Goal: Transaction & Acquisition: Book appointment/travel/reservation

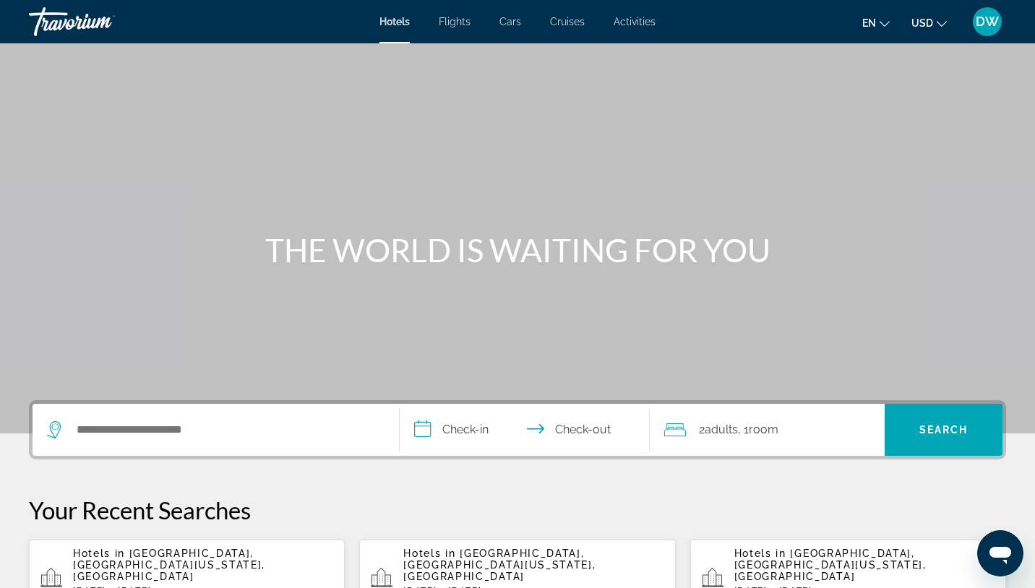
click at [137, 441] on div "Search widget" at bounding box center [216, 430] width 338 height 52
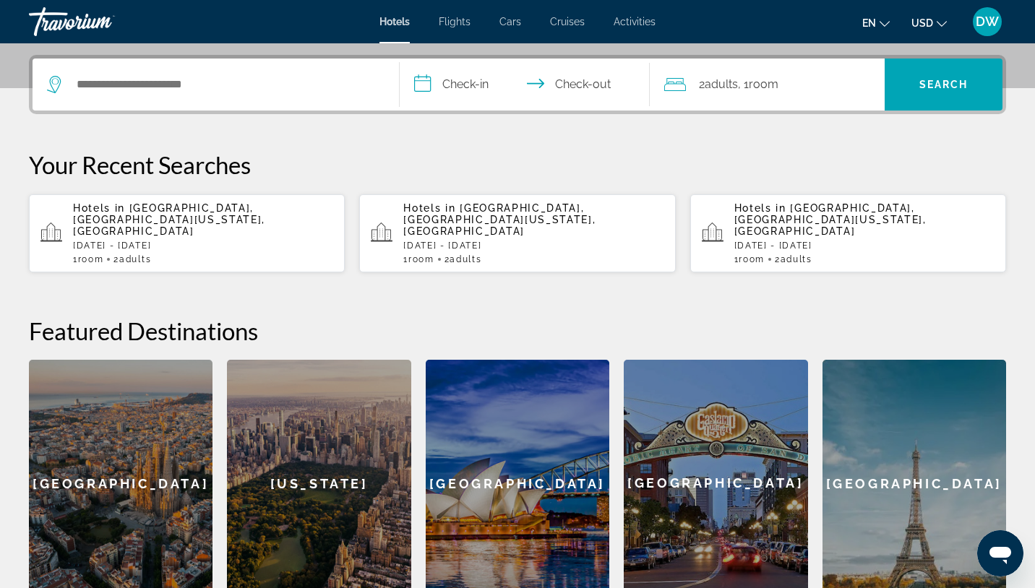
scroll to position [353, 0]
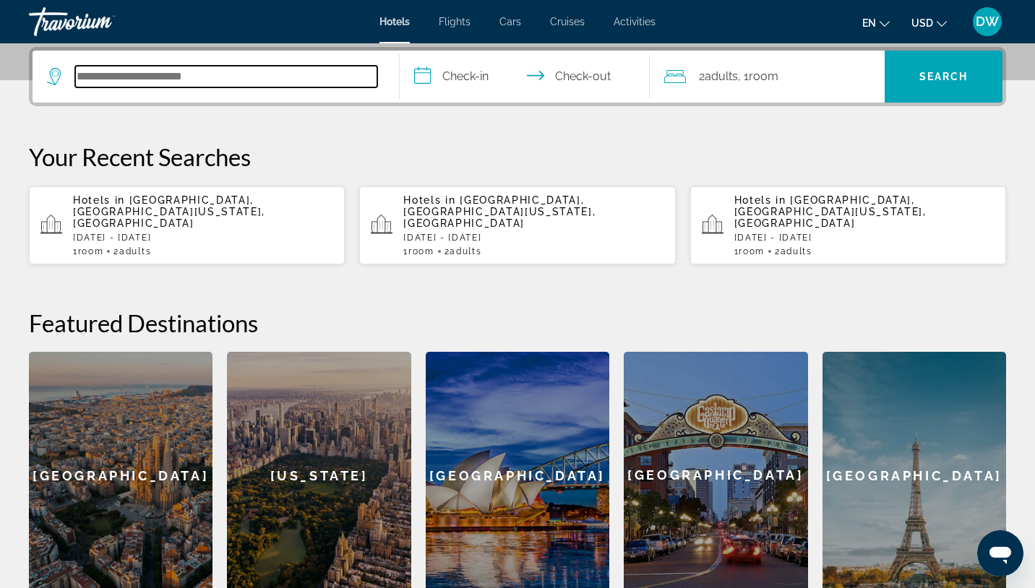
click at [222, 75] on input "Search hotel destination" at bounding box center [226, 77] width 302 height 22
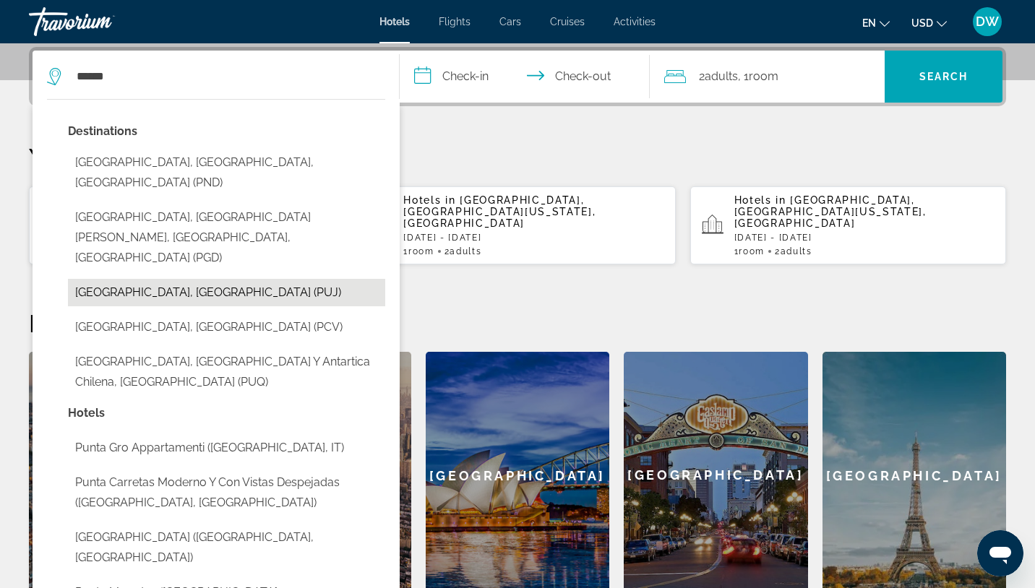
click at [134, 279] on button "[GEOGRAPHIC_DATA], [GEOGRAPHIC_DATA] (PUJ)" at bounding box center [226, 292] width 317 height 27
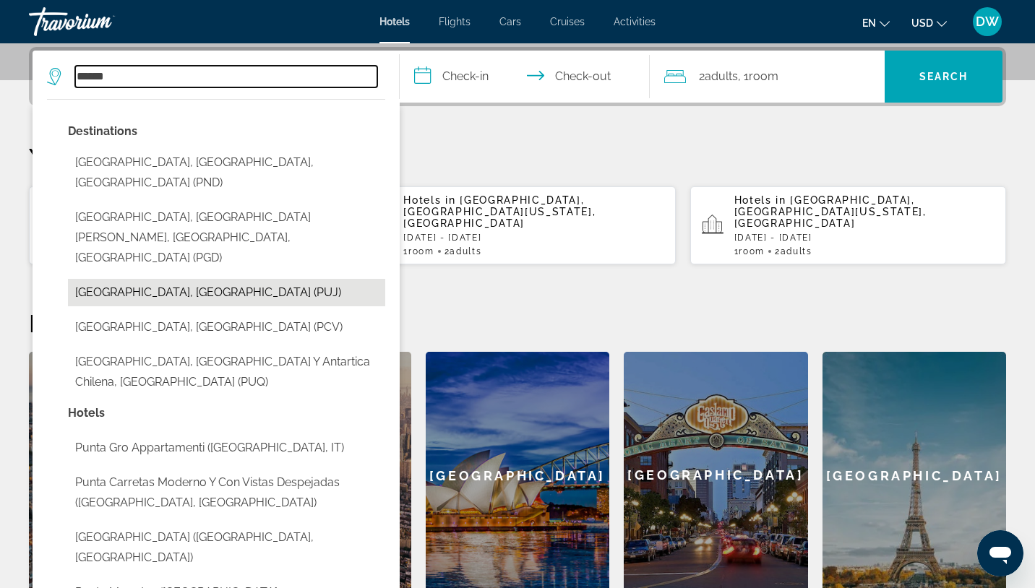
type input "**********"
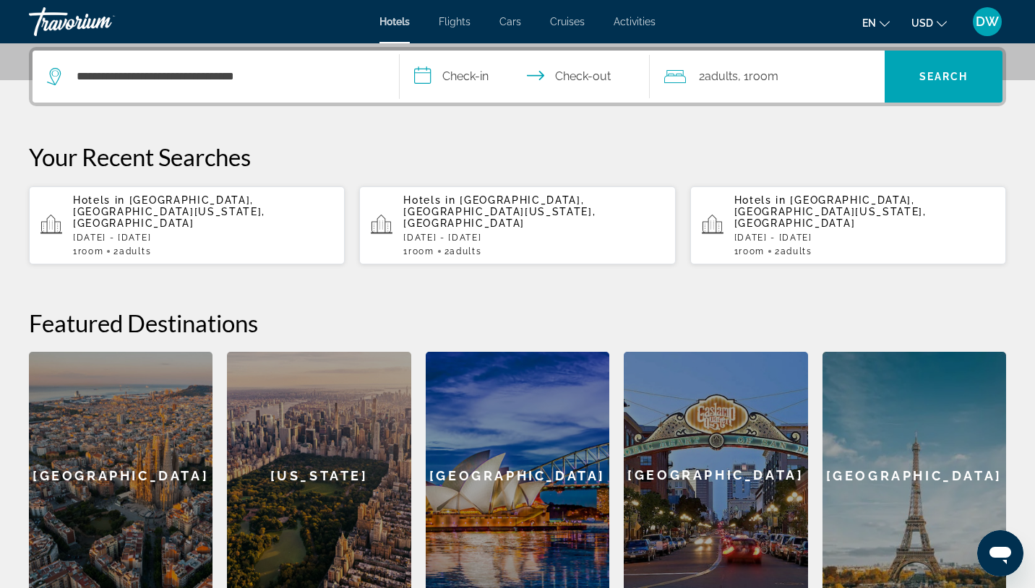
click at [428, 75] on input "**********" at bounding box center [528, 79] width 256 height 56
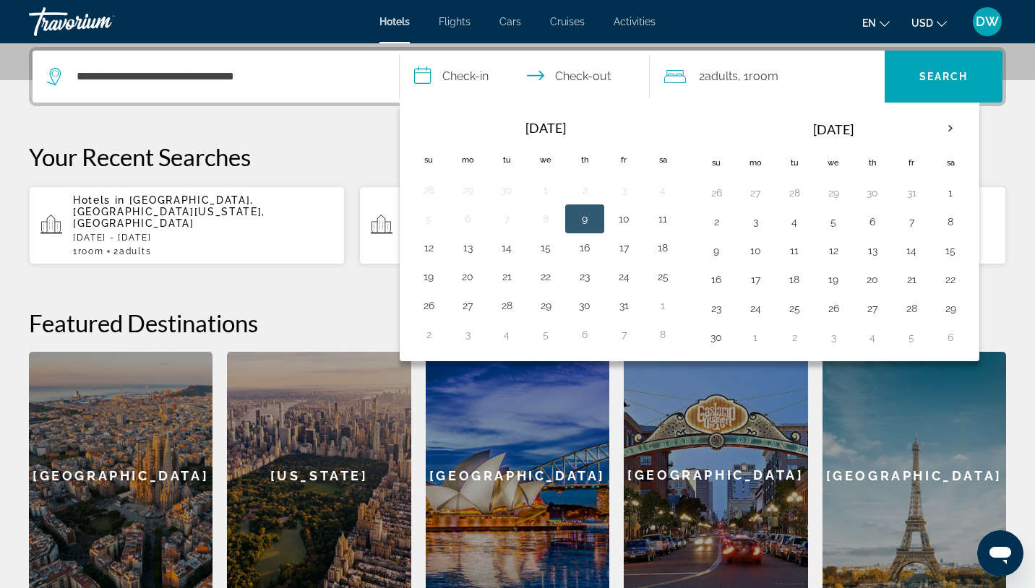
click at [593, 216] on button "9" at bounding box center [584, 219] width 23 height 20
click at [435, 252] on button "12" at bounding box center [428, 248] width 23 height 20
type input "**********"
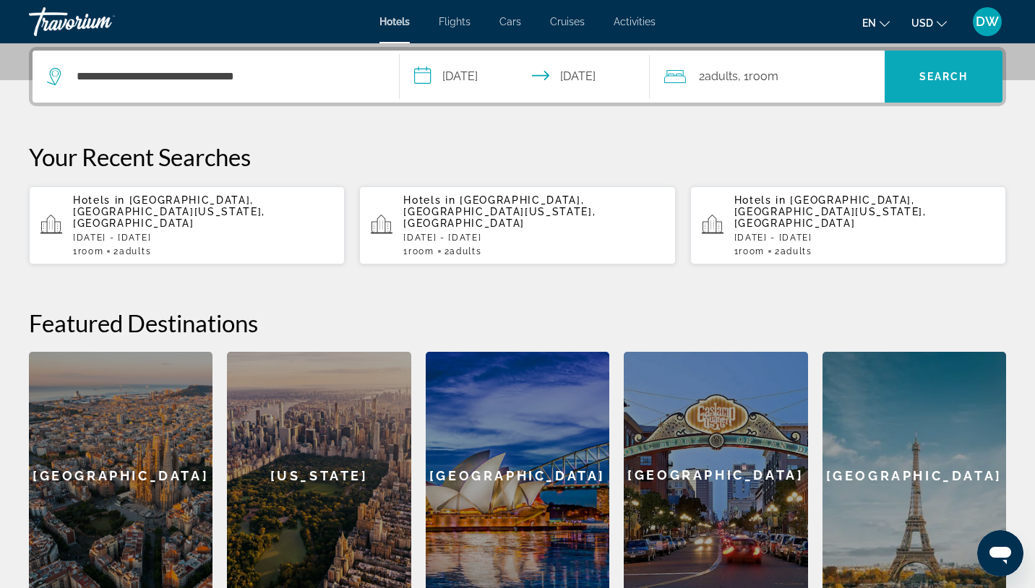
click at [946, 80] on span "Search" at bounding box center [943, 77] width 49 height 12
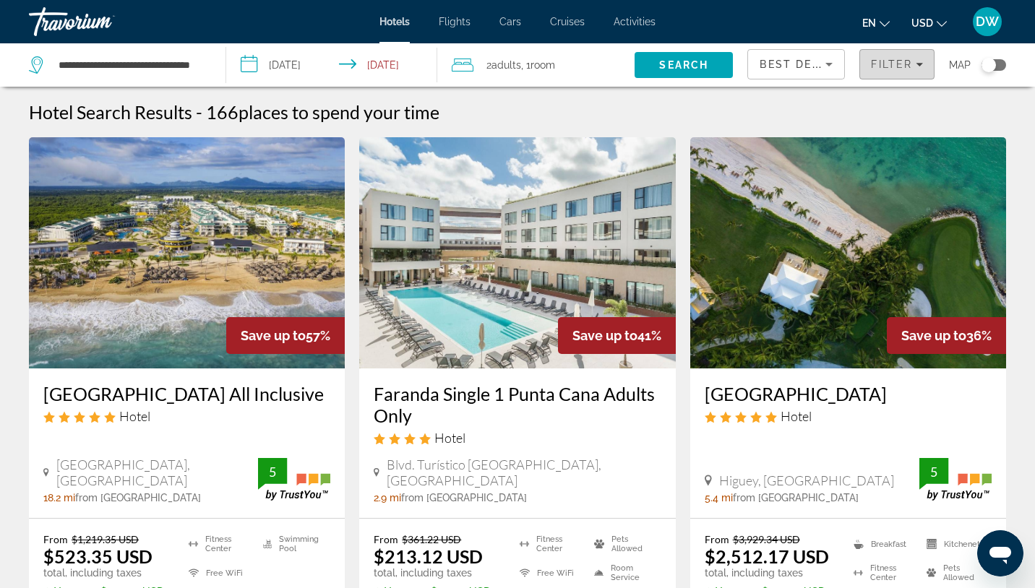
click at [912, 67] on div "Filter" at bounding box center [897, 65] width 52 height 12
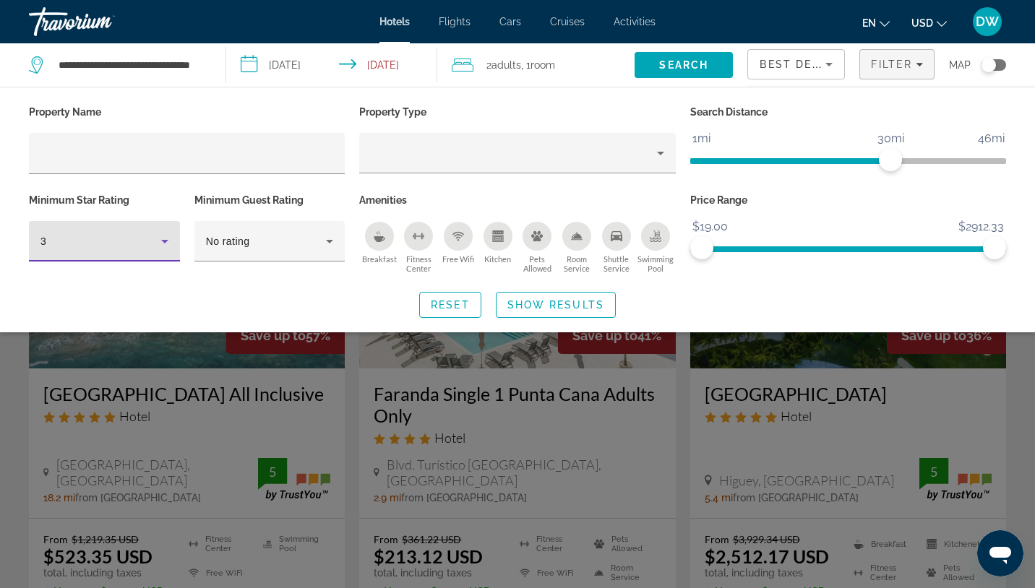
click at [165, 245] on icon "Hotel Filters" at bounding box center [164, 241] width 17 height 17
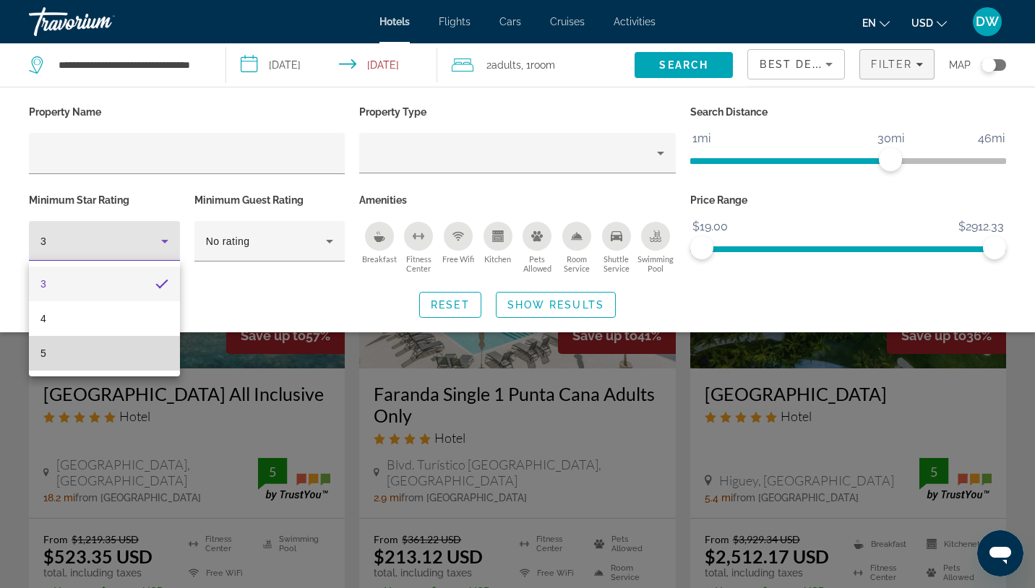
click at [99, 340] on mat-option "5" at bounding box center [104, 353] width 151 height 35
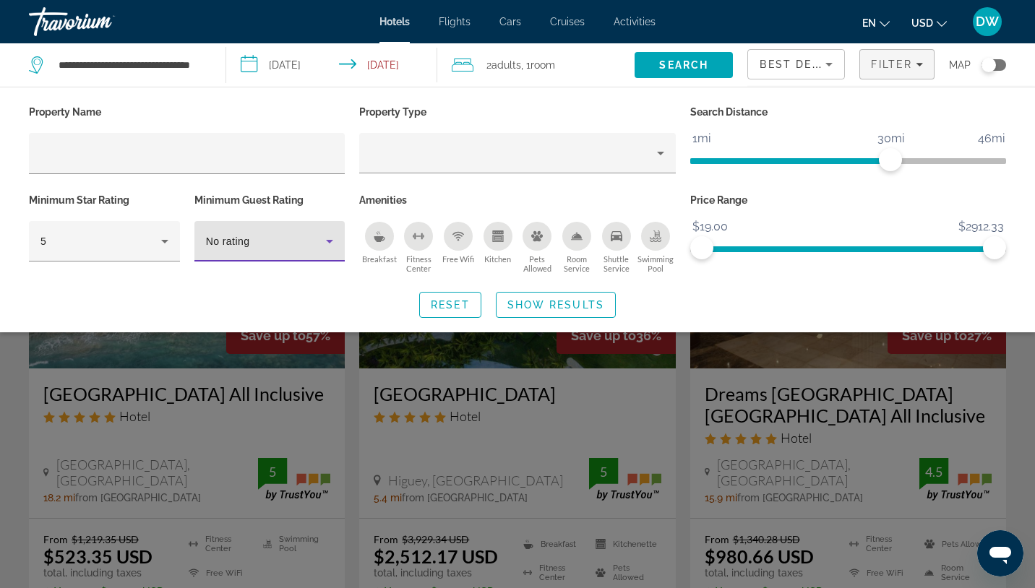
click at [307, 238] on div "No rating" at bounding box center [266, 241] width 121 height 17
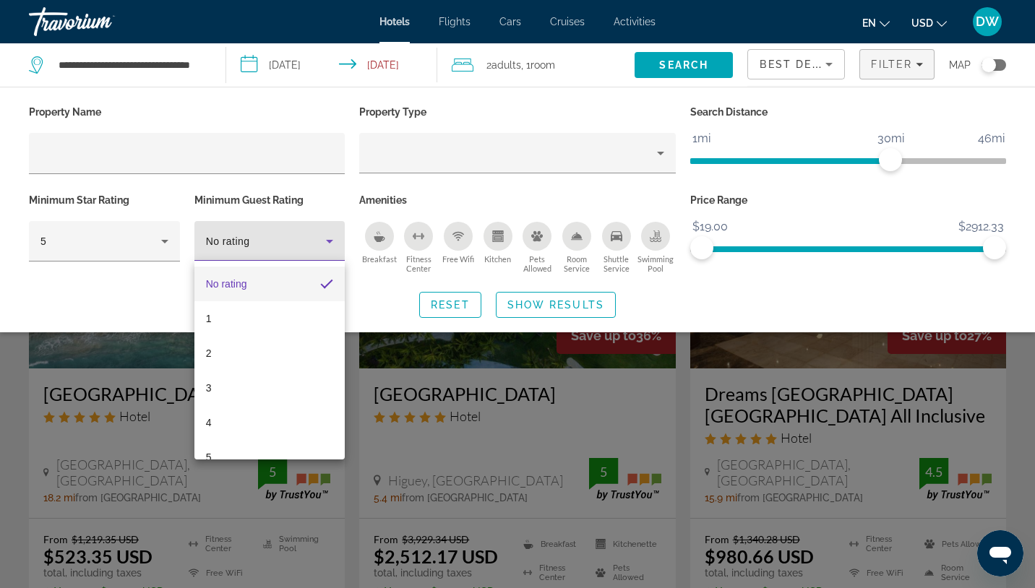
click at [147, 309] on div at bounding box center [517, 294] width 1035 height 588
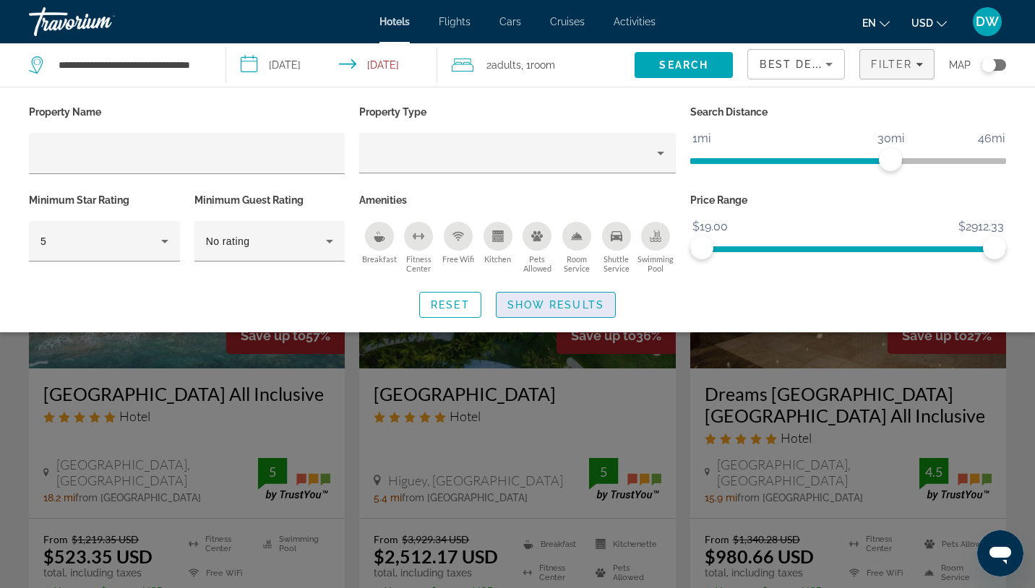
click at [527, 306] on span "Show Results" at bounding box center [555, 305] width 97 height 12
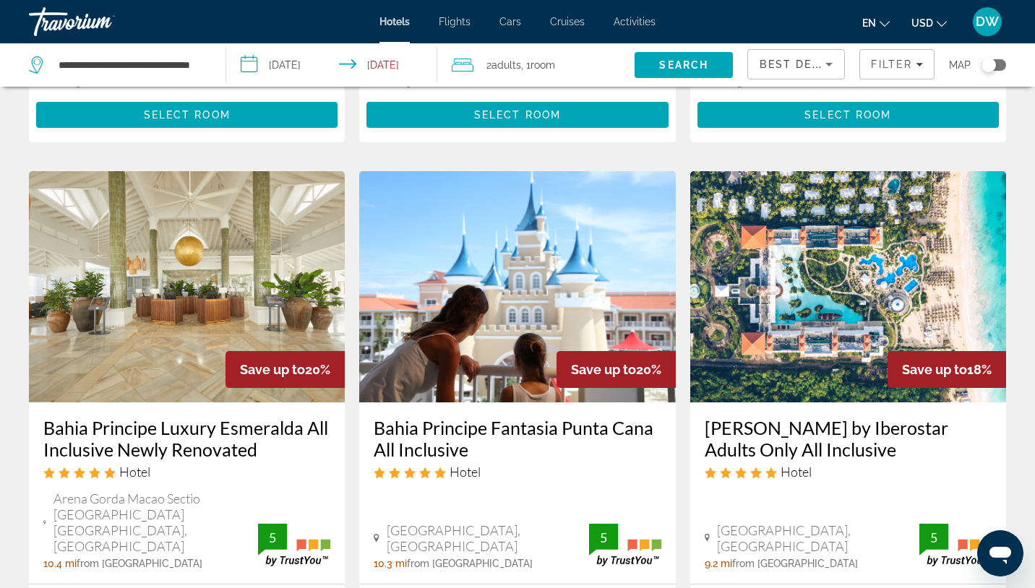
scroll to position [1735, 0]
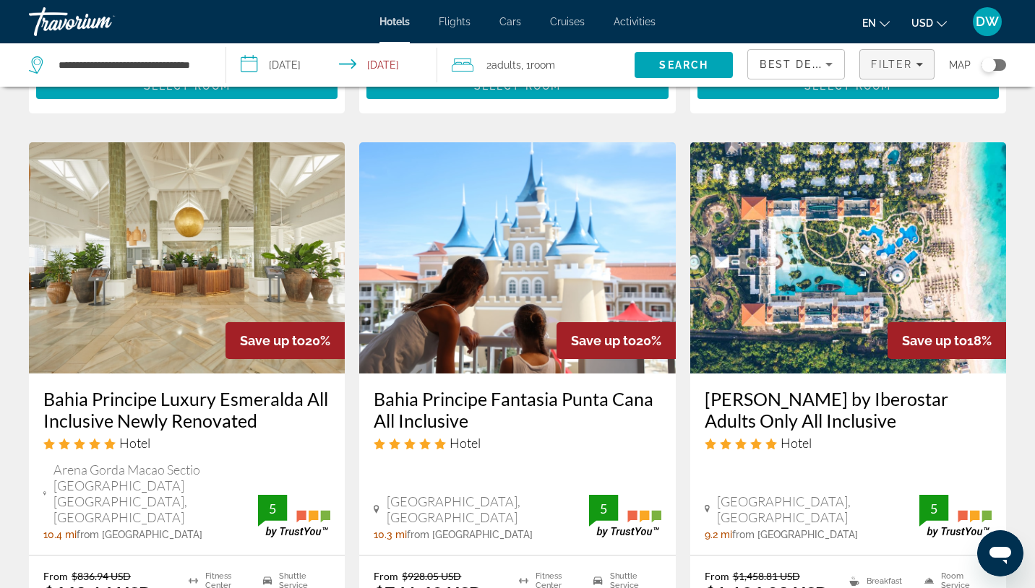
click at [891, 64] on span "Filter" at bounding box center [891, 65] width 41 height 12
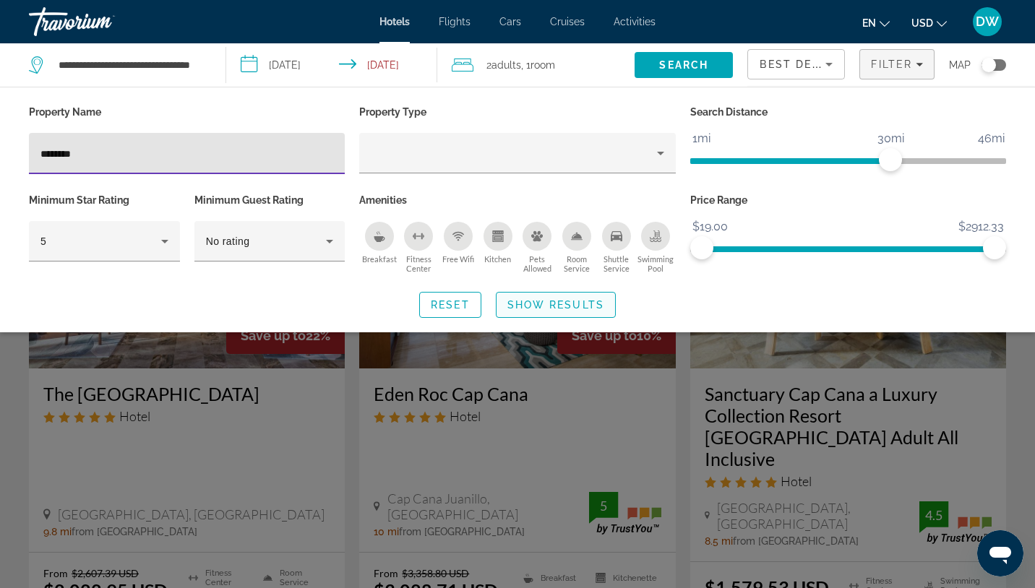
type input "********"
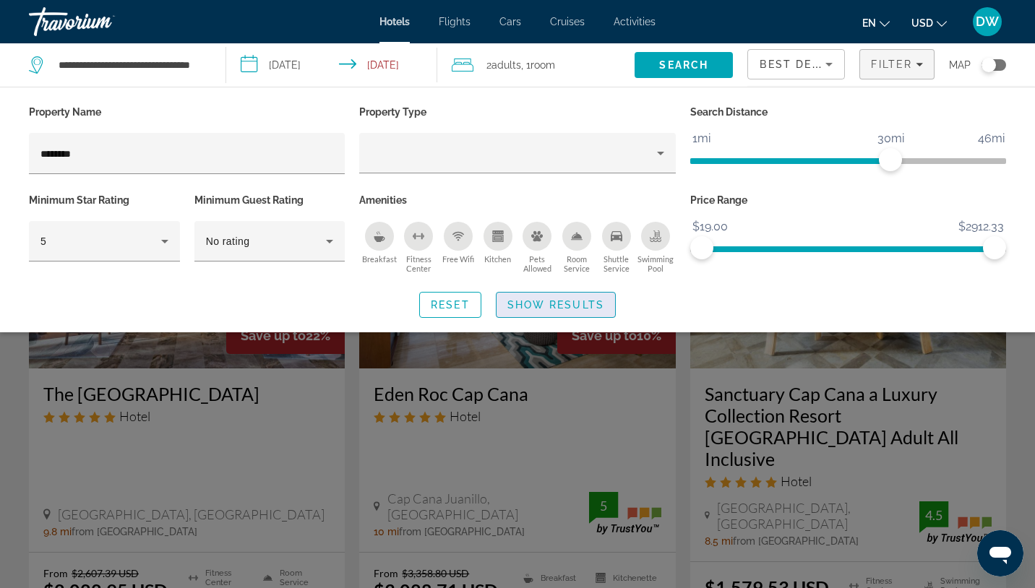
click at [556, 311] on span "Search widget" at bounding box center [556, 305] width 119 height 35
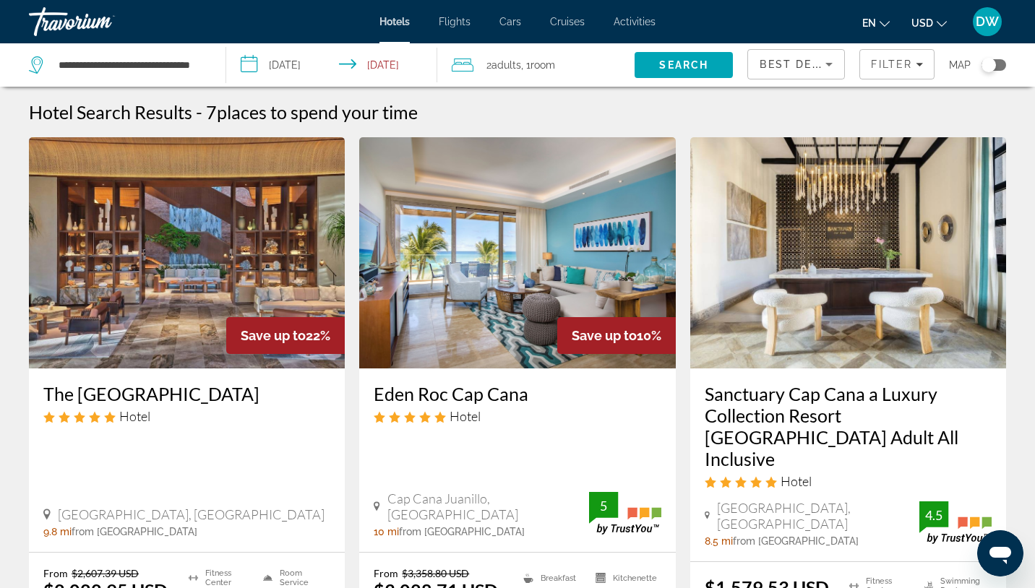
click at [894, 536] on div "8.5 mi from [GEOGRAPHIC_DATA] from hotel" at bounding box center [812, 542] width 215 height 12
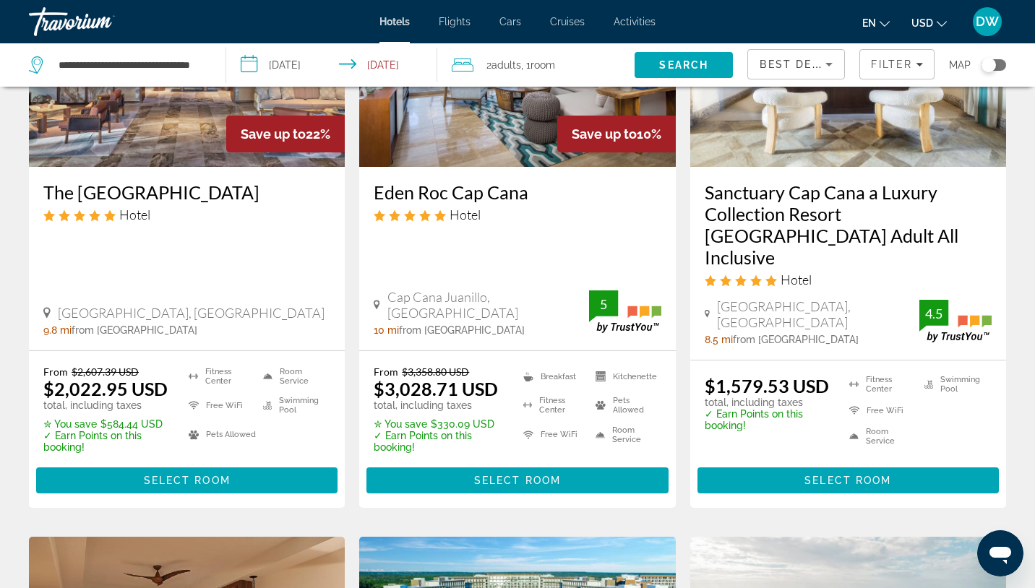
scroll to position [202, 0]
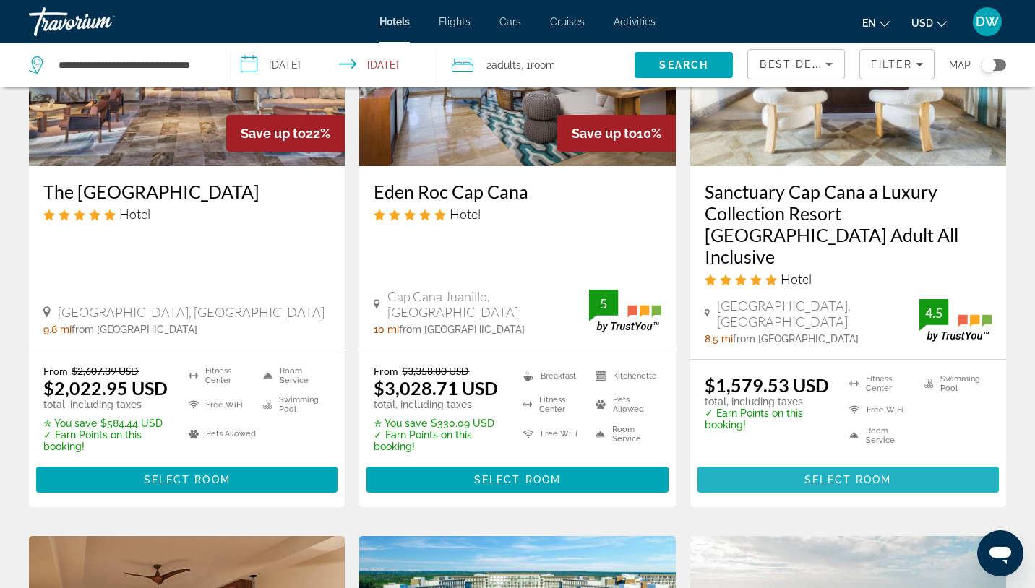
click at [894, 463] on span "Main content" at bounding box center [848, 480] width 301 height 35
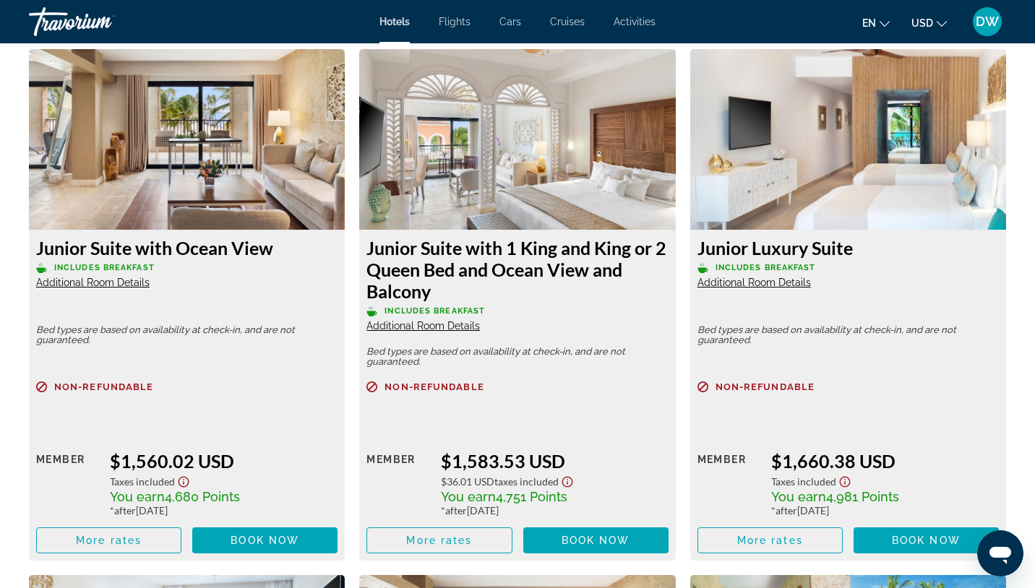
scroll to position [1995, 0]
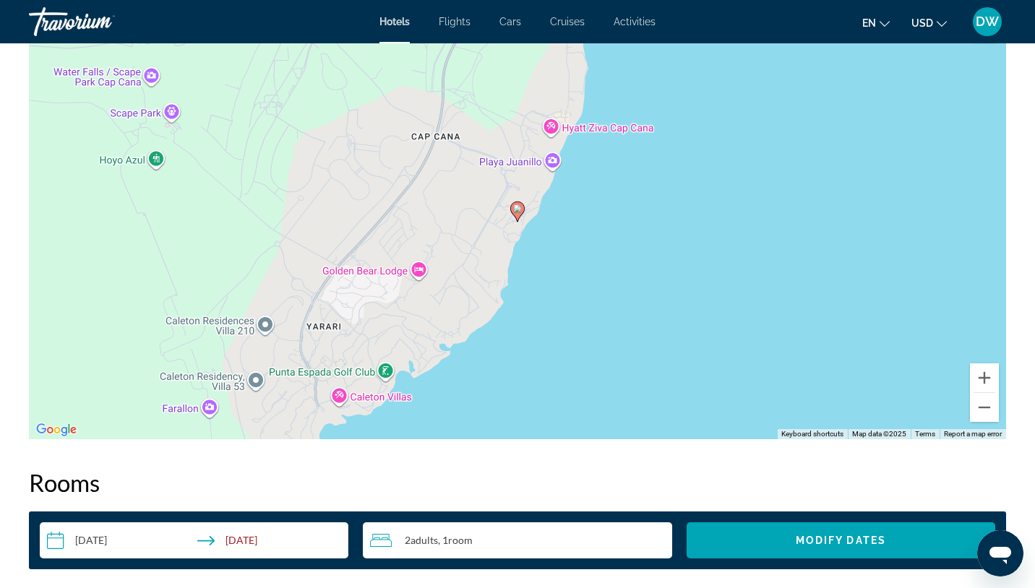
scroll to position [1446, 0]
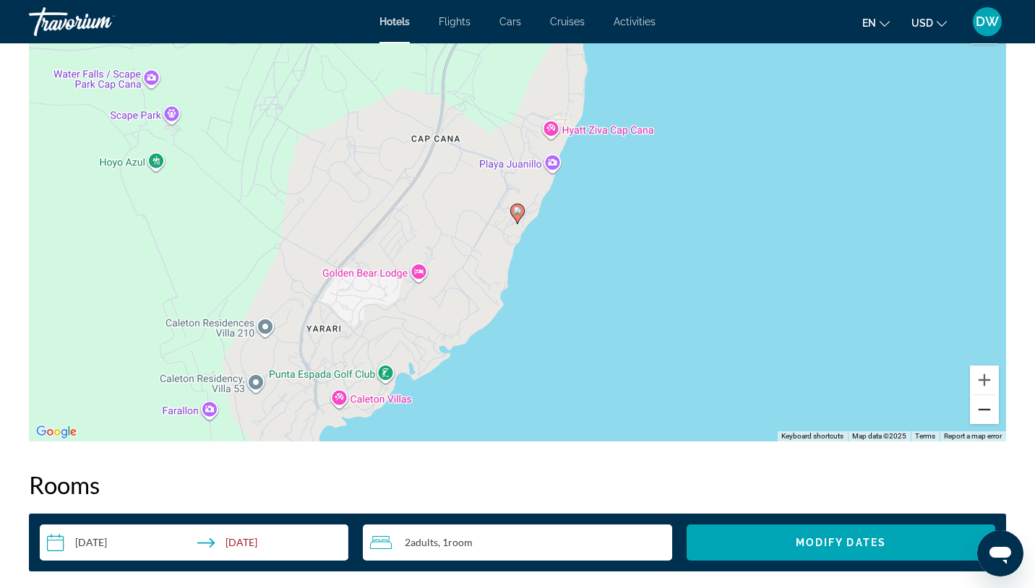
click at [985, 410] on button "Zoom out" at bounding box center [984, 409] width 29 height 29
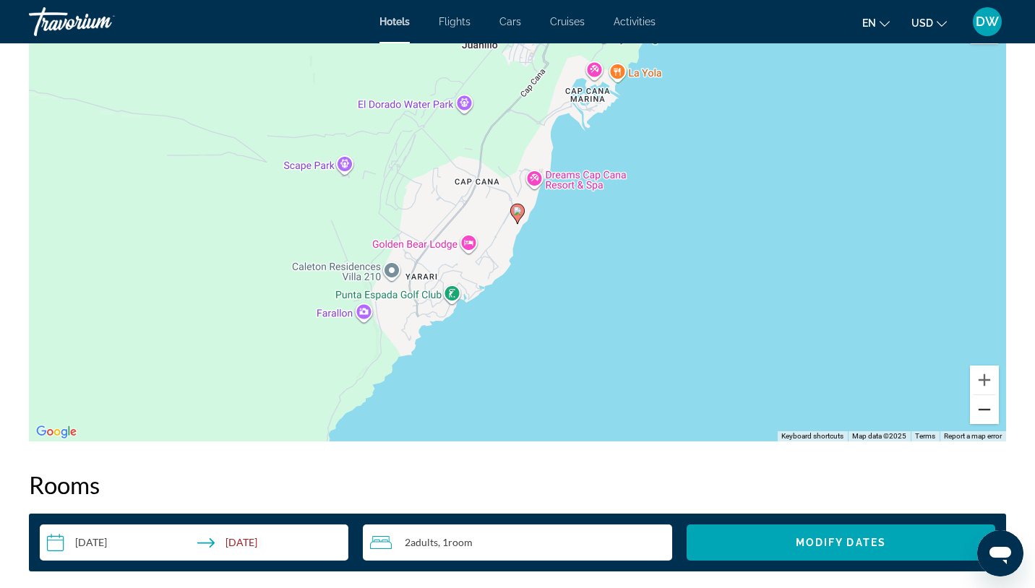
click at [985, 410] on button "Zoom out" at bounding box center [984, 409] width 29 height 29
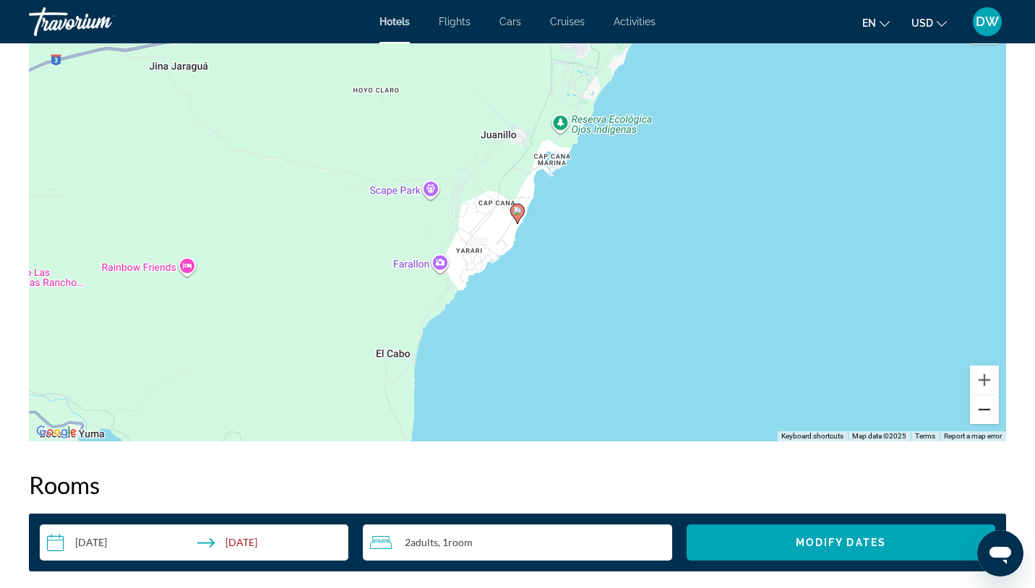
click at [985, 410] on button "Zoom out" at bounding box center [984, 409] width 29 height 29
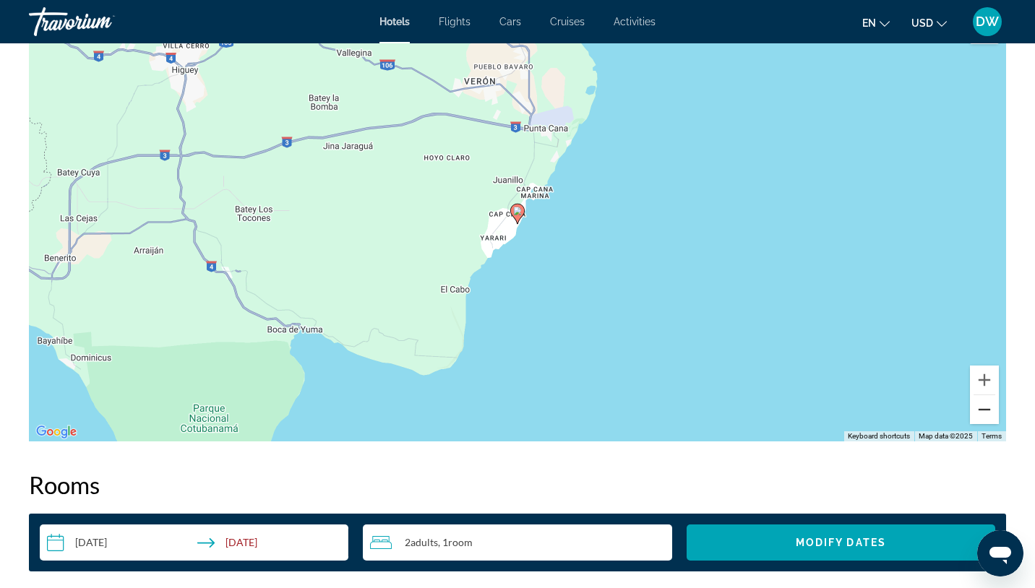
click at [985, 410] on button "Zoom out" at bounding box center [984, 409] width 29 height 29
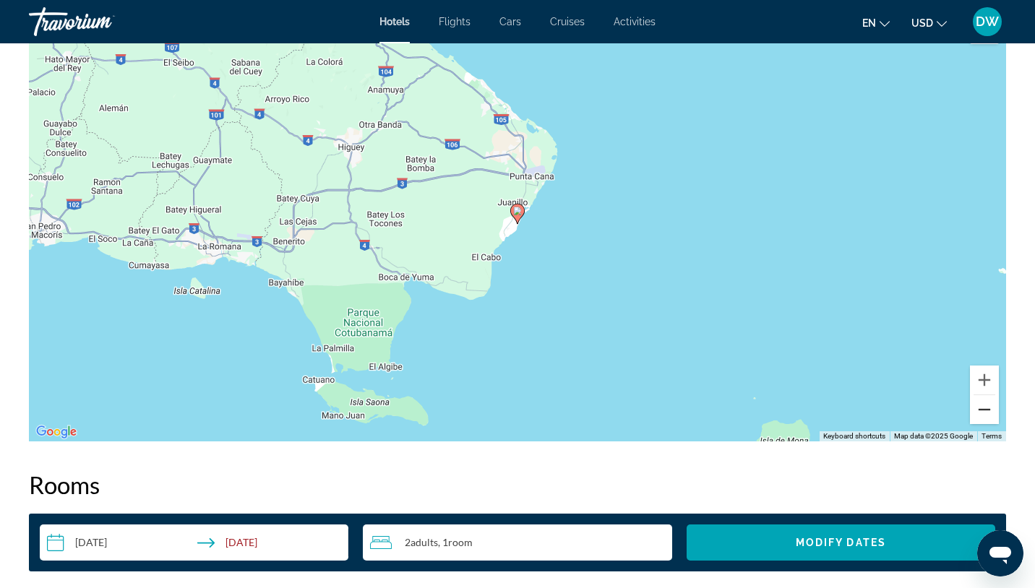
click at [985, 410] on button "Zoom out" at bounding box center [984, 409] width 29 height 29
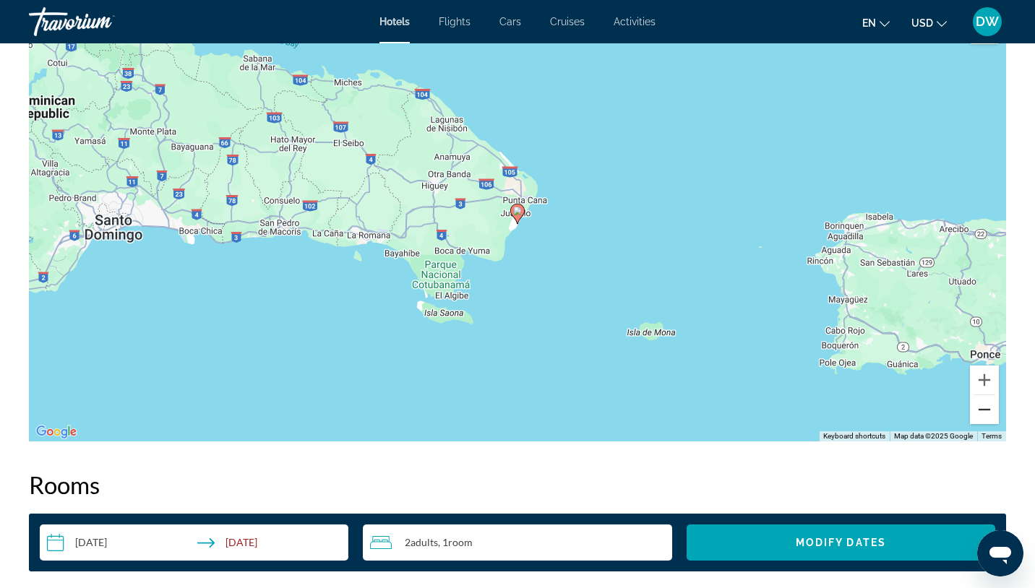
click at [985, 410] on button "Zoom out" at bounding box center [984, 409] width 29 height 29
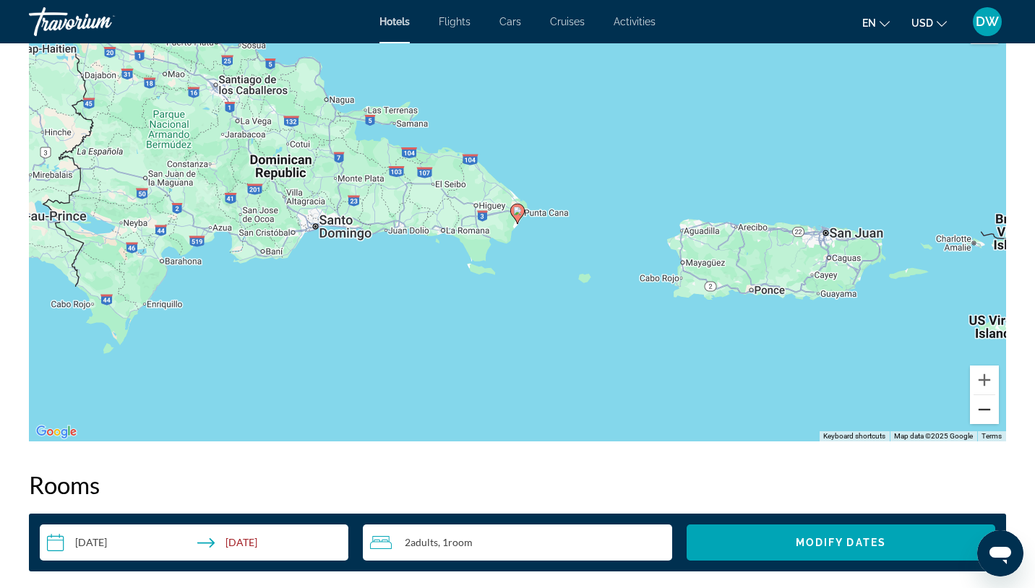
click at [985, 410] on button "Zoom out" at bounding box center [984, 409] width 29 height 29
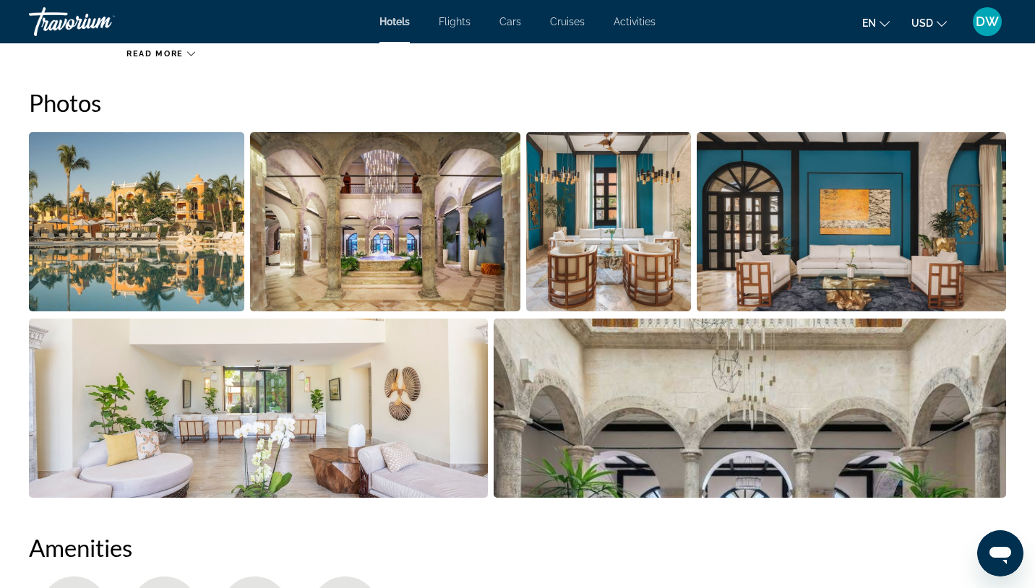
scroll to position [694, 0]
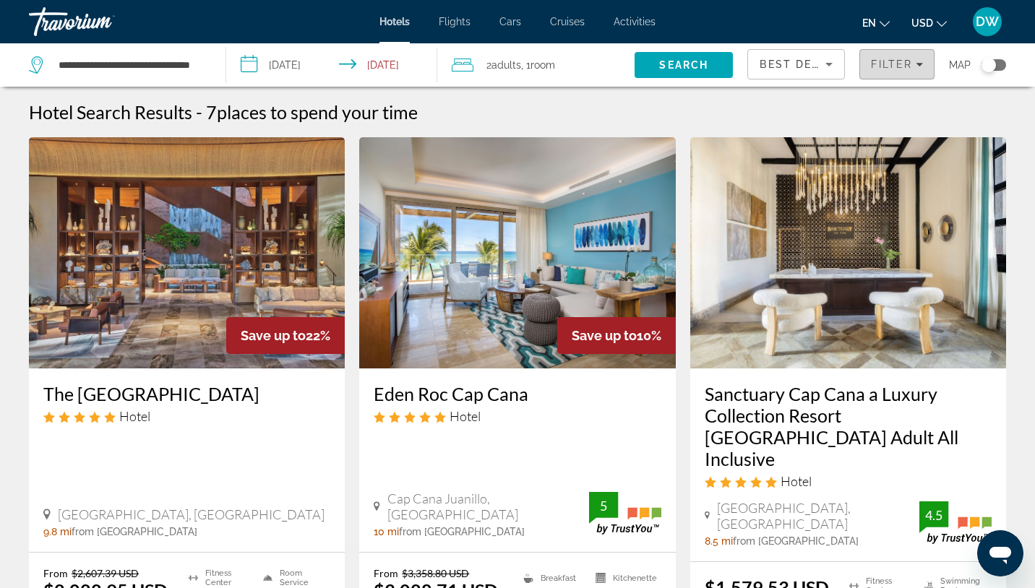
click at [898, 69] on span "Filter" at bounding box center [891, 65] width 41 height 12
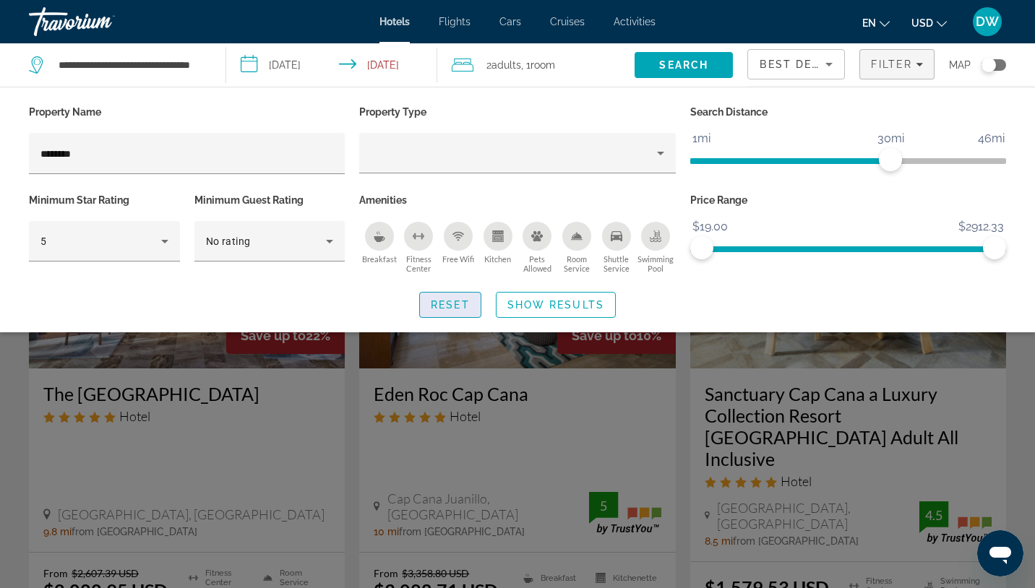
click at [455, 309] on span "Reset" at bounding box center [450, 305] width 39 height 12
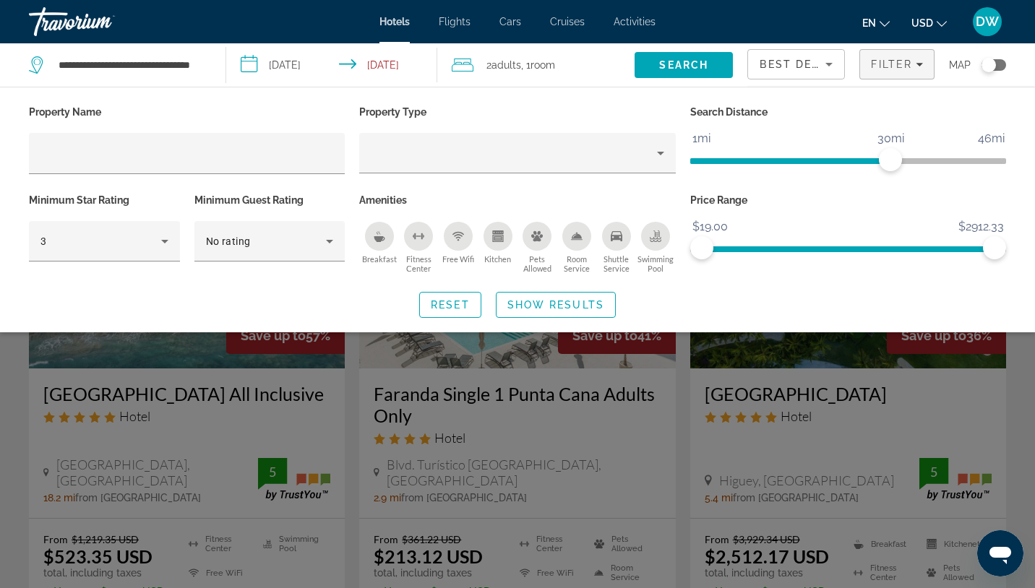
click at [683, 376] on div "Search widget" at bounding box center [517, 403] width 1035 height 372
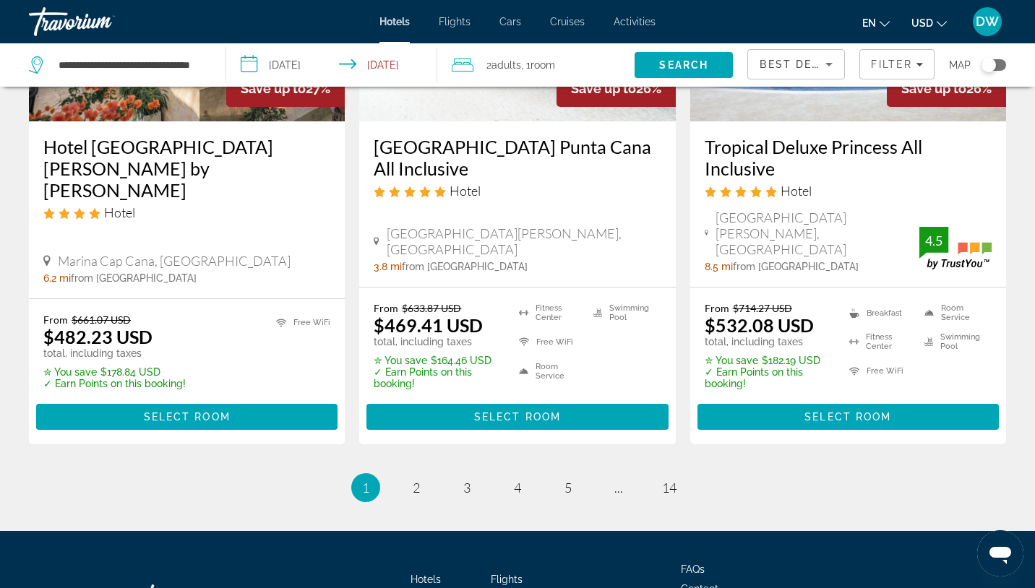
scroll to position [1966, 0]
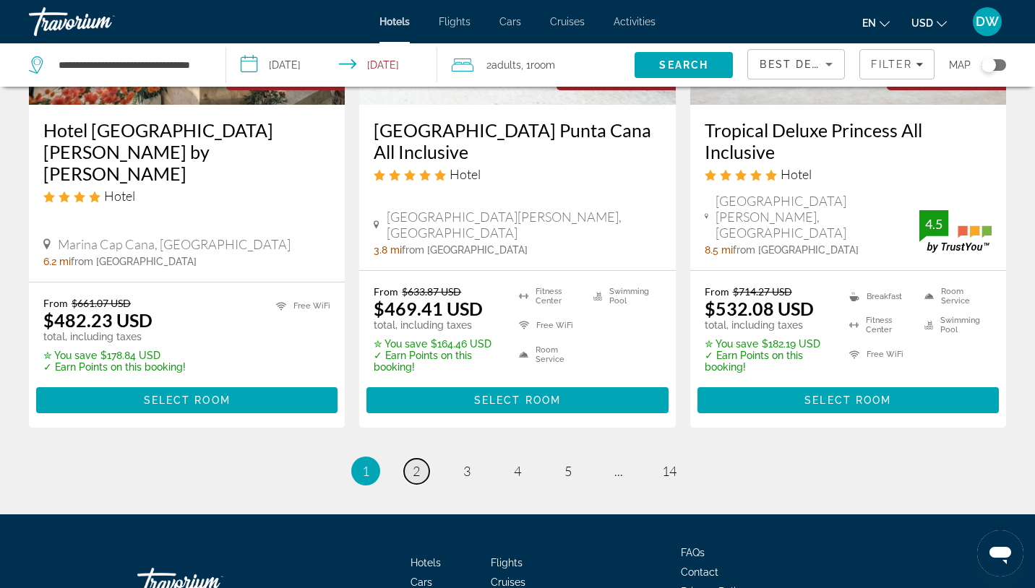
click at [419, 463] on span "2" at bounding box center [416, 471] width 7 height 16
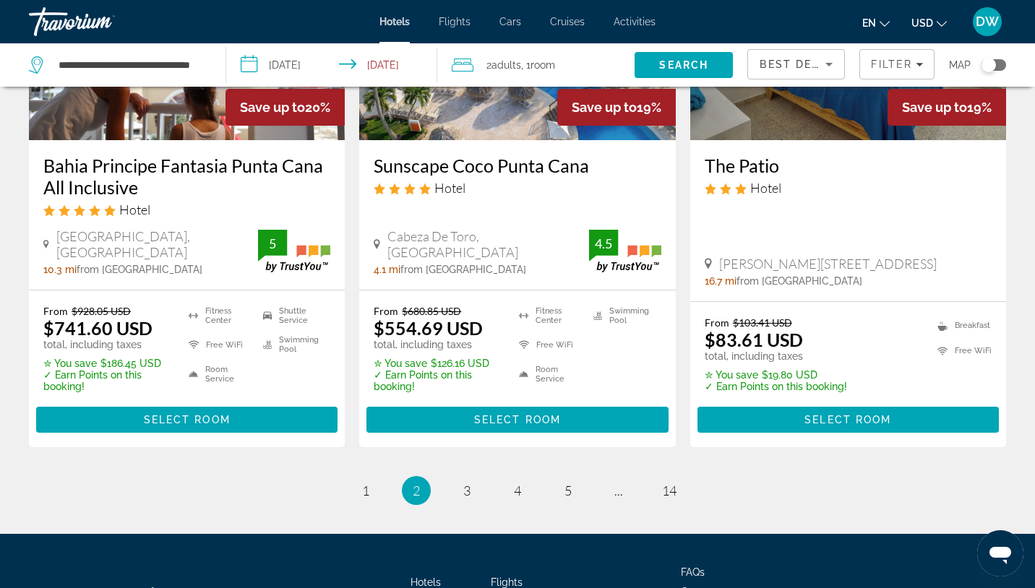
scroll to position [2050, 0]
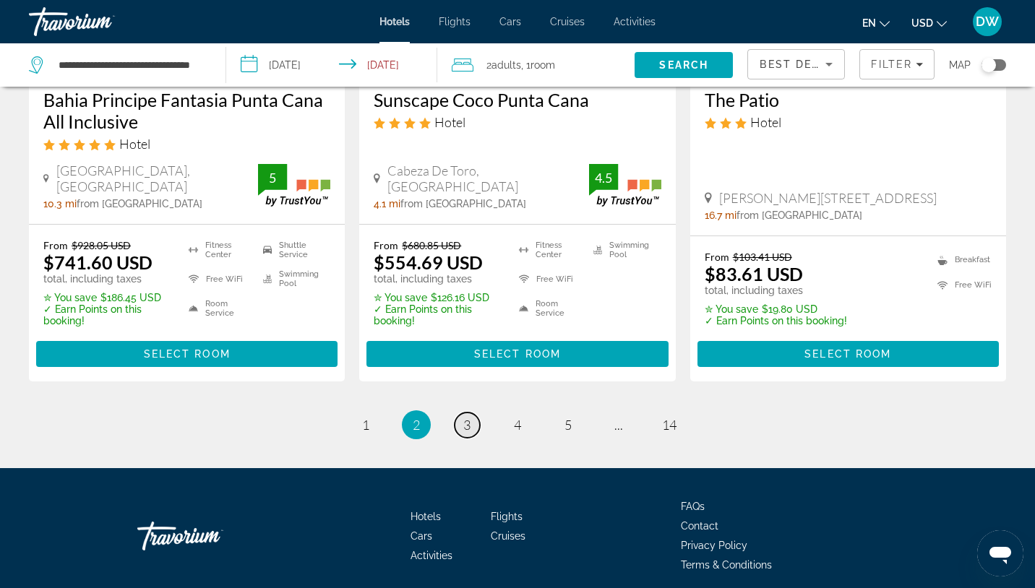
click at [471, 413] on link "page 3" at bounding box center [467, 425] width 25 height 25
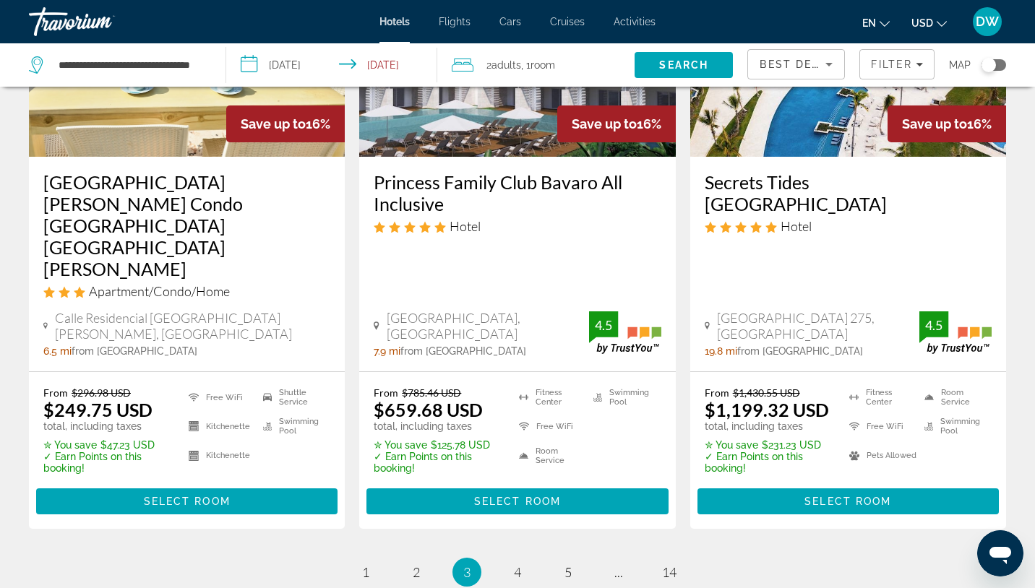
scroll to position [1937, 0]
